Goal: Feedback & Contribution: Contribute content

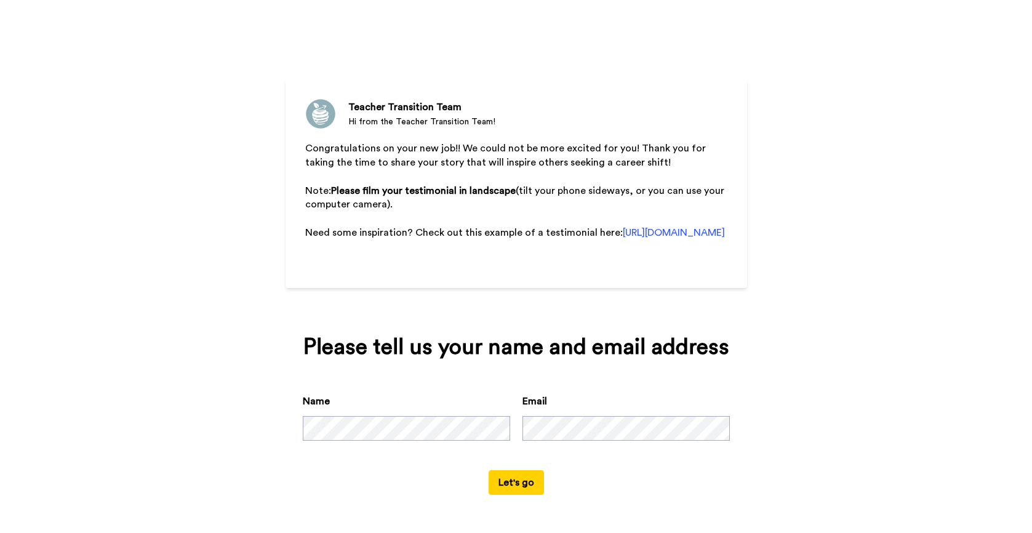
scroll to position [10, 0]
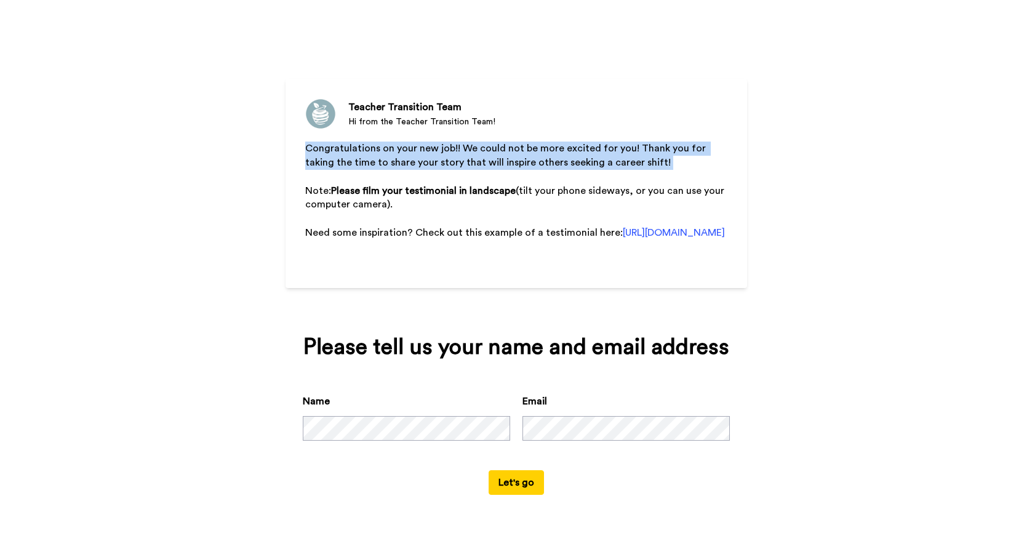
drag, startPoint x: 302, startPoint y: 151, endPoint x: 502, endPoint y: 175, distance: 201.5
click at [502, 175] on div "Teacher Transition Team Hi from the Teacher Transition Team! Congratulations on…" at bounding box center [517, 183] width 462 height 209
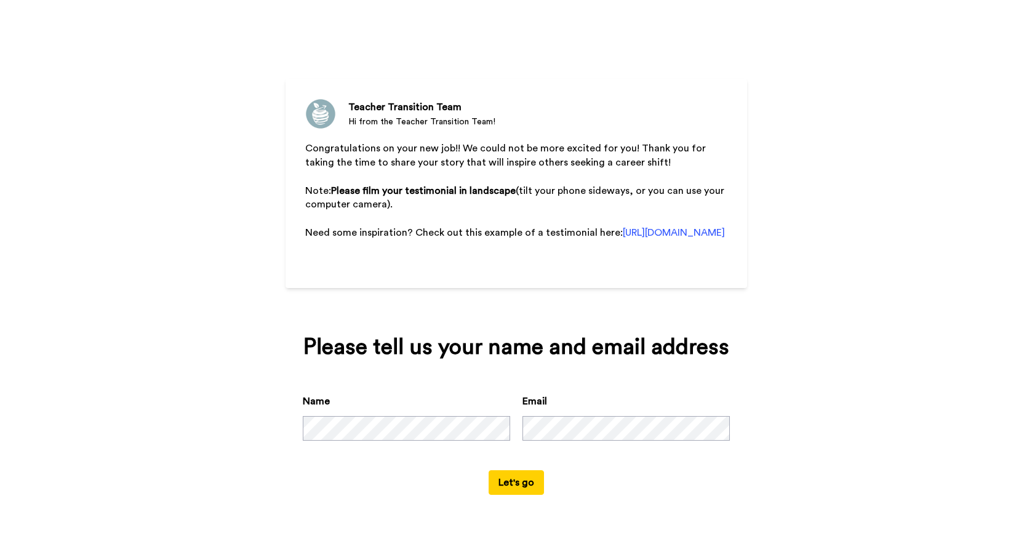
click at [545, 190] on span "(tilt your phone sideways, or you can use your computer camera)." at bounding box center [516, 198] width 422 height 24
click at [647, 161] on p "Congratulations on your new job!! We could not be more excited for you! Thank y…" at bounding box center [516, 156] width 422 height 28
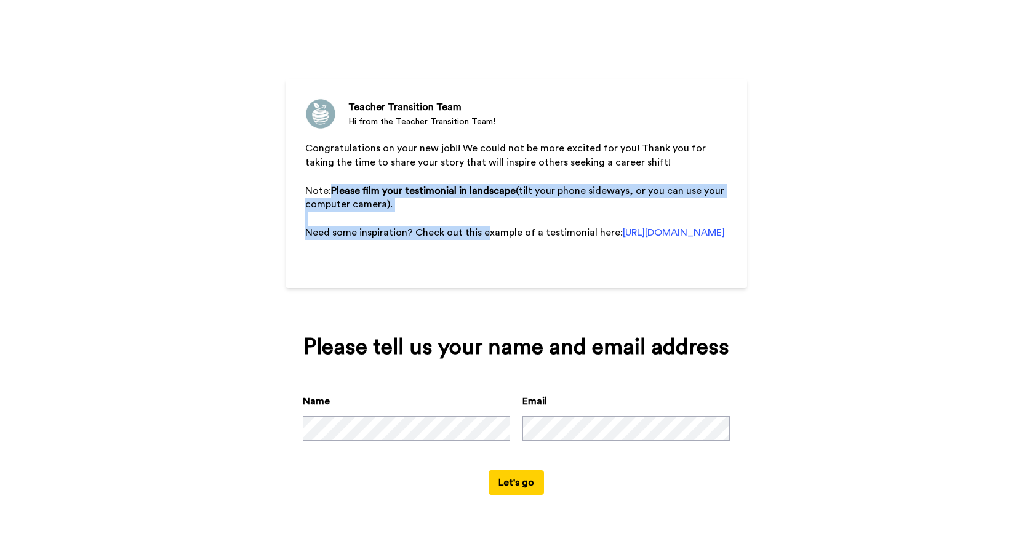
drag, startPoint x: 332, startPoint y: 190, endPoint x: 484, endPoint y: 225, distance: 155.4
click at [484, 225] on div "Congratulations on your new job!! We could not be more excited for you! Thank y…" at bounding box center [516, 227] width 422 height 170
click at [454, 210] on p "Note: Please film your testimonial in landscape (tilt your phone sideways, or y…" at bounding box center [516, 198] width 422 height 28
